Goal: Communication & Community: Share content

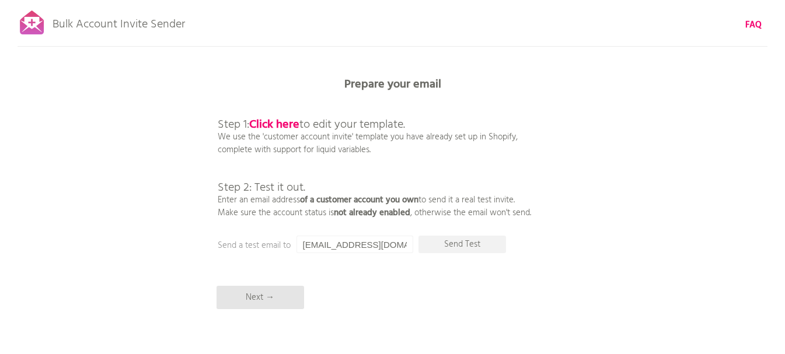
scroll to position [54, 0]
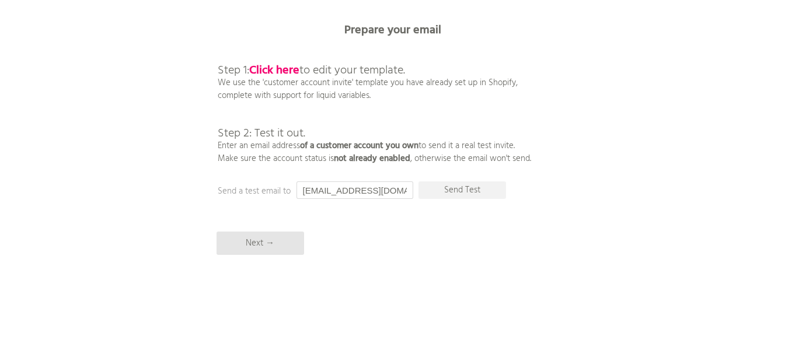
click at [336, 192] on input "[EMAIL_ADDRESS][DOMAIN_NAME]" at bounding box center [354, 190] width 117 height 18
click at [468, 185] on p "Send Test" at bounding box center [462, 190] width 88 height 18
drag, startPoint x: 347, startPoint y: 192, endPoint x: 263, endPoint y: 209, distance: 85.1
click at [263, 209] on div "Bulk Account Invite Sender FAQ Synced all customers! Pause sending (This can ta…" at bounding box center [392, 150] width 785 height 408
click at [277, 73] on b "Click here" at bounding box center [274, 70] width 50 height 19
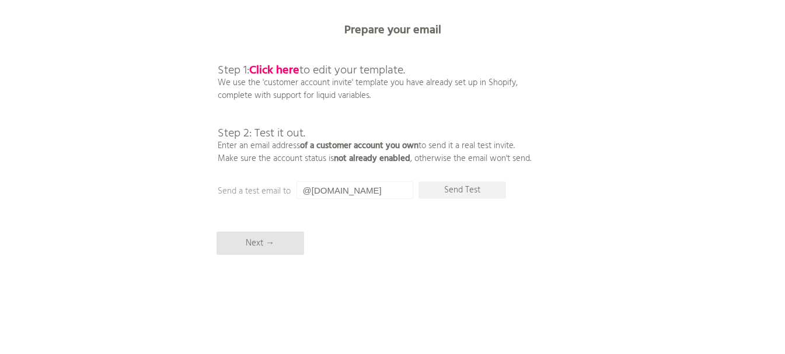
drag, startPoint x: 299, startPoint y: 188, endPoint x: 343, endPoint y: 202, distance: 46.0
click at [299, 188] on input "@[DOMAIN_NAME]" at bounding box center [354, 190] width 117 height 18
type input "[EMAIL_ADDRESS][DOMAIN_NAME]"
click at [459, 193] on p "Send Test" at bounding box center [462, 190] width 88 height 18
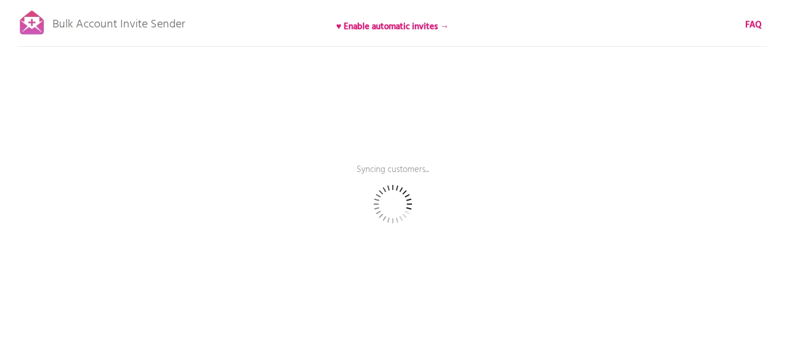
scroll to position [54, 0]
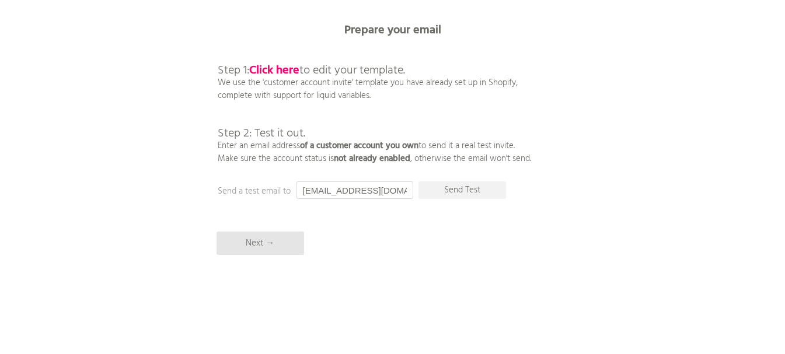
drag, startPoint x: 334, startPoint y: 188, endPoint x: 278, endPoint y: 190, distance: 55.5
click at [466, 190] on p "Send Test" at bounding box center [462, 190] width 88 height 18
drag, startPoint x: 364, startPoint y: 189, endPoint x: 260, endPoint y: 190, distance: 103.9
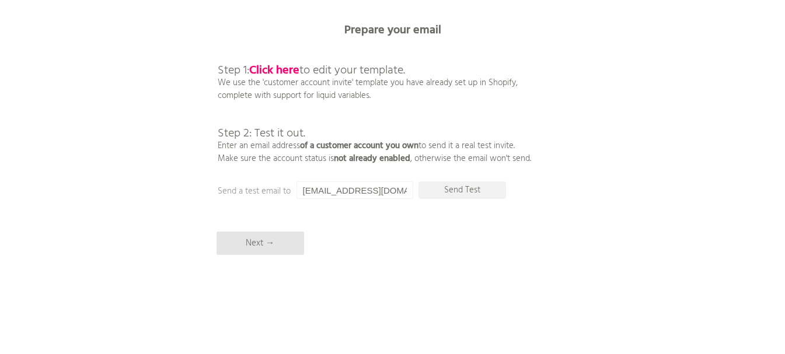
type input "@[DOMAIN_NAME]"
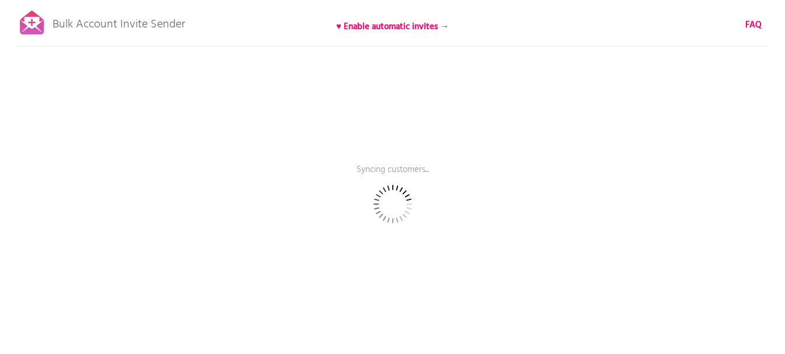
scroll to position [54, 0]
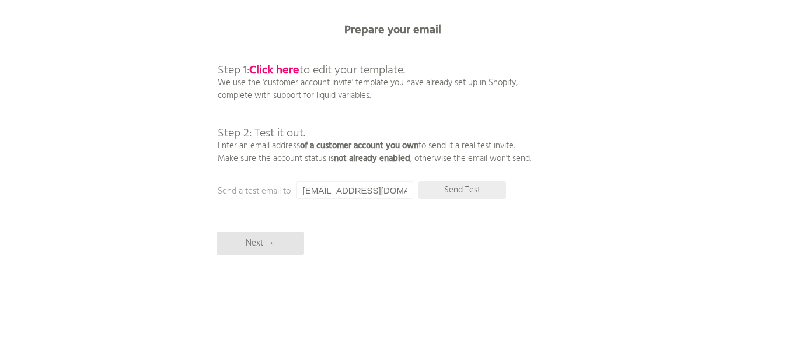
click at [470, 188] on p "Send Test" at bounding box center [462, 190] width 88 height 18
